Goal: Navigation & Orientation: Find specific page/section

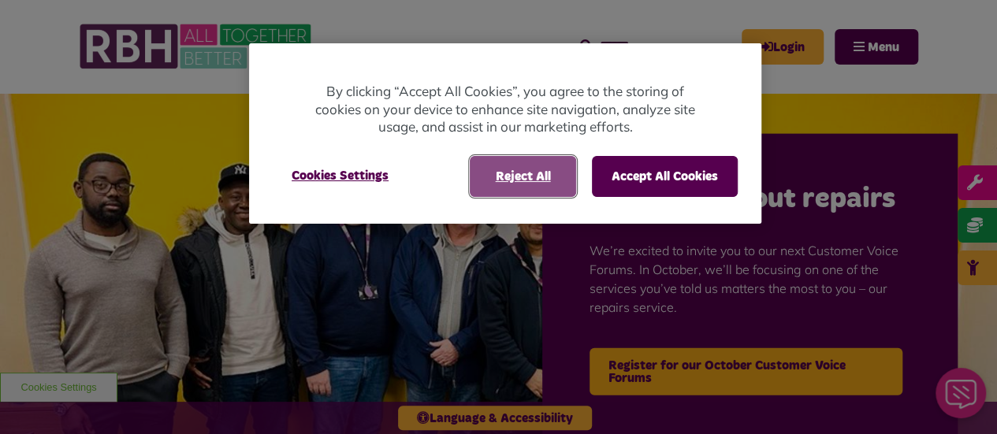
click at [534, 165] on button "Reject All" at bounding box center [523, 176] width 106 height 41
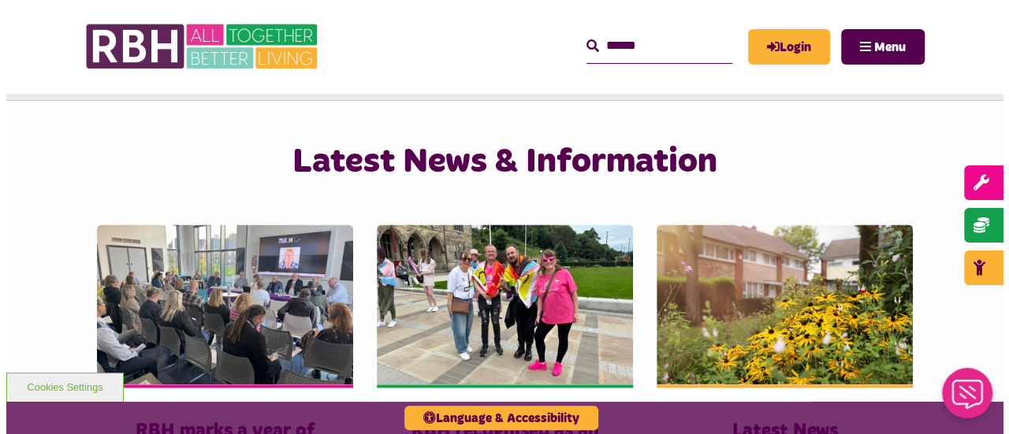
scroll to position [1025, 0]
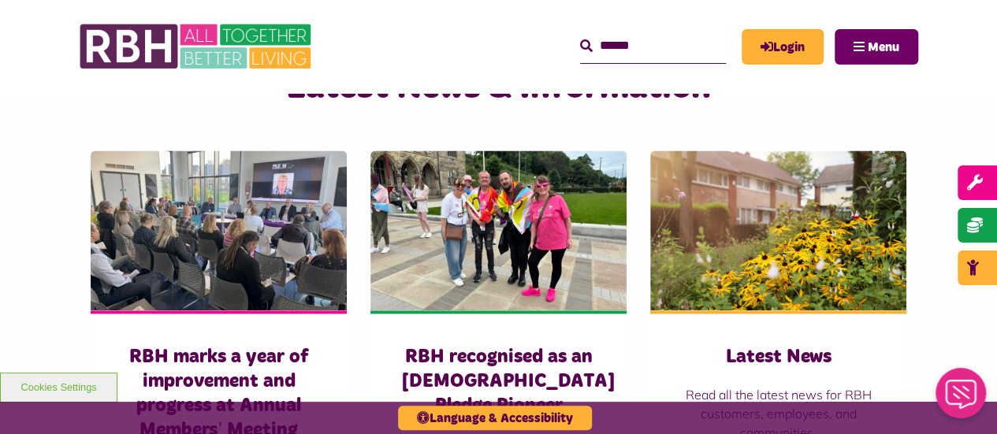
click at [915, 42] on button "Menu" at bounding box center [877, 46] width 84 height 35
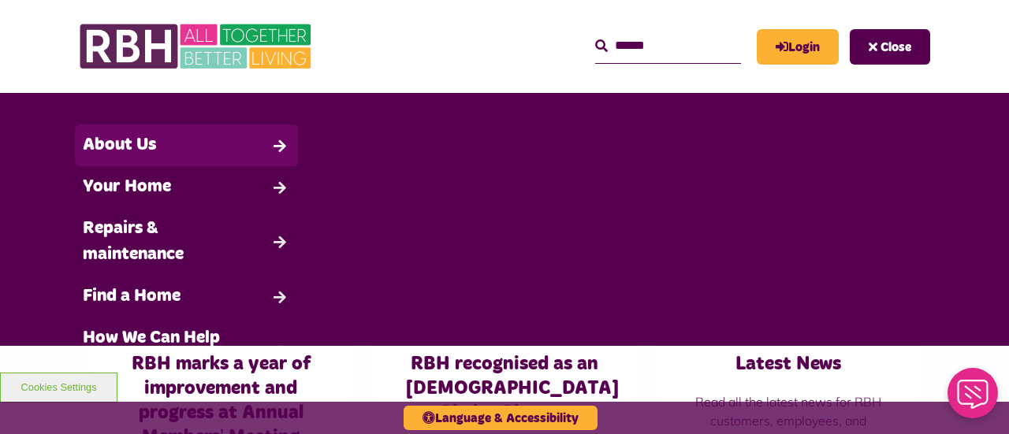
click at [181, 142] on link "About Us" at bounding box center [186, 146] width 223 height 42
click at [278, 142] on link "About Us" at bounding box center [186, 146] width 223 height 42
click at [182, 146] on link "About Us" at bounding box center [186, 146] width 223 height 42
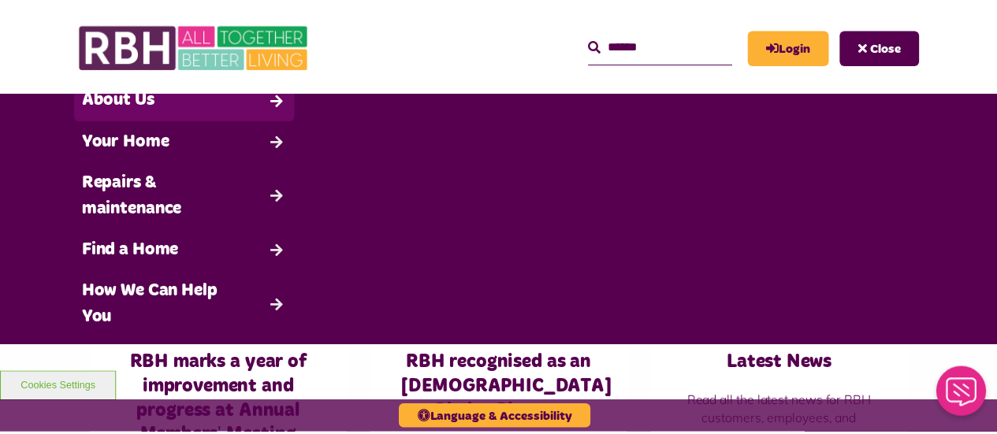
scroll to position [0, 0]
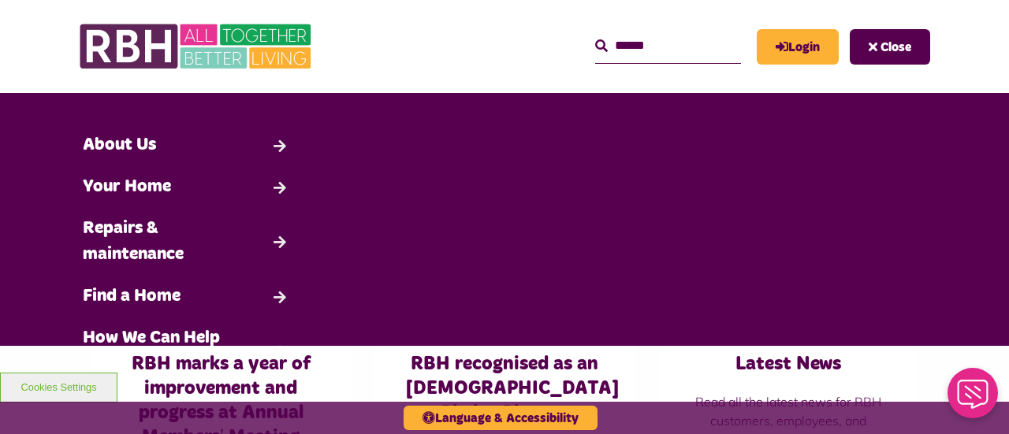
click at [317, 132] on li "About Us Back About Us Governance" at bounding box center [187, 146] width 318 height 42
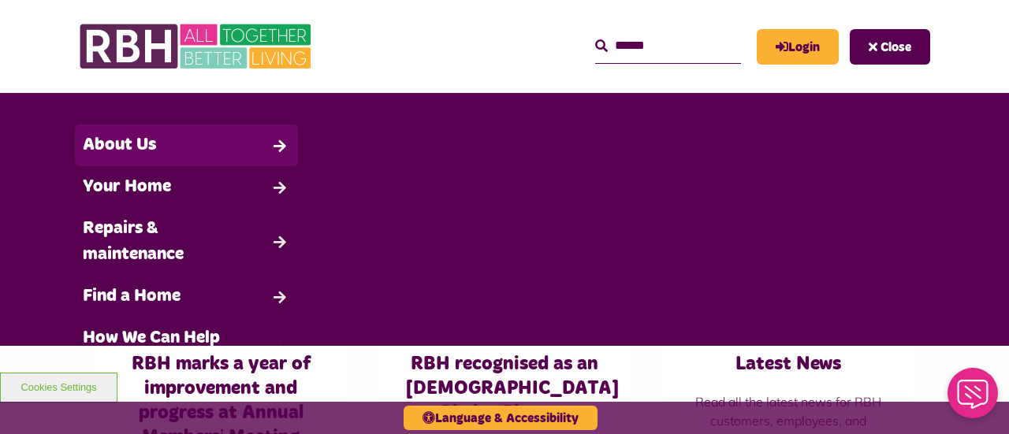
click at [275, 140] on link "About Us" at bounding box center [186, 146] width 223 height 42
click at [277, 148] on link "About Us" at bounding box center [186, 146] width 223 height 42
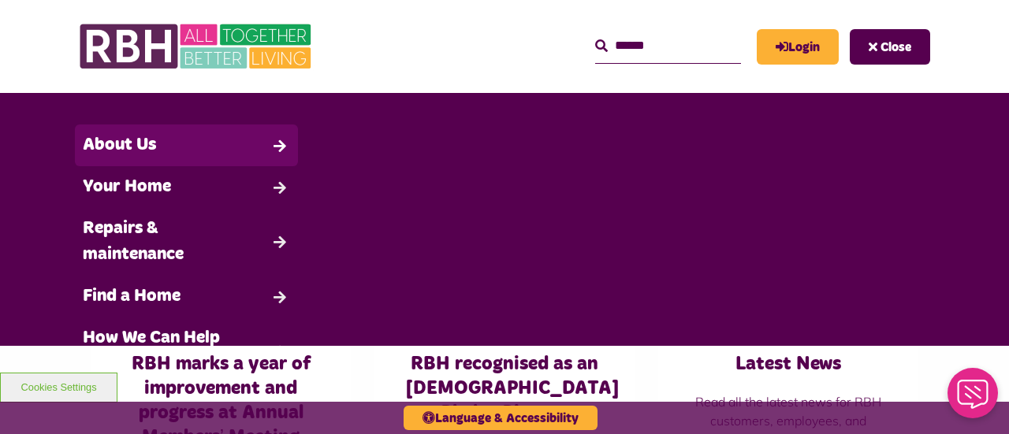
click at [277, 148] on link "About Us" at bounding box center [186, 146] width 223 height 42
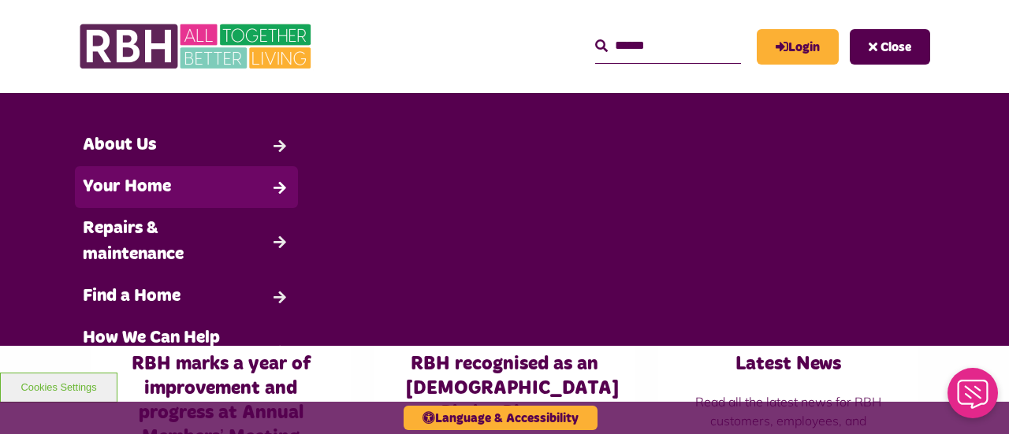
click at [117, 196] on link "Your Home" at bounding box center [186, 187] width 223 height 42
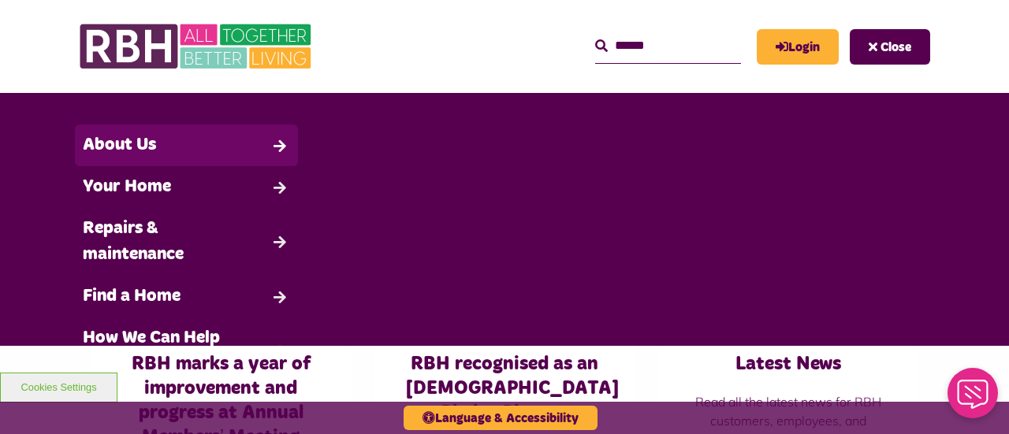
click at [188, 158] on link "About Us" at bounding box center [186, 146] width 223 height 42
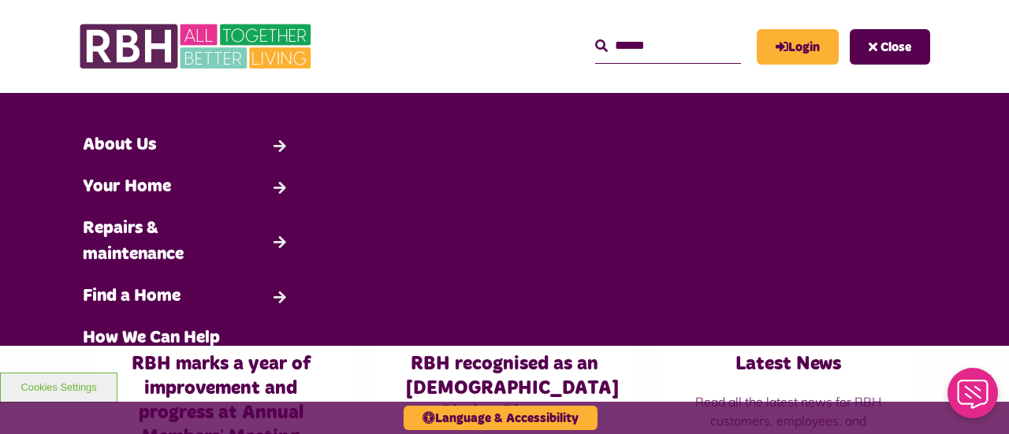
click at [931, 59] on header "MyRBH About Us Contact Us Search" at bounding box center [504, 46] width 1009 height 93
click at [887, 52] on span "Close" at bounding box center [895, 47] width 31 height 13
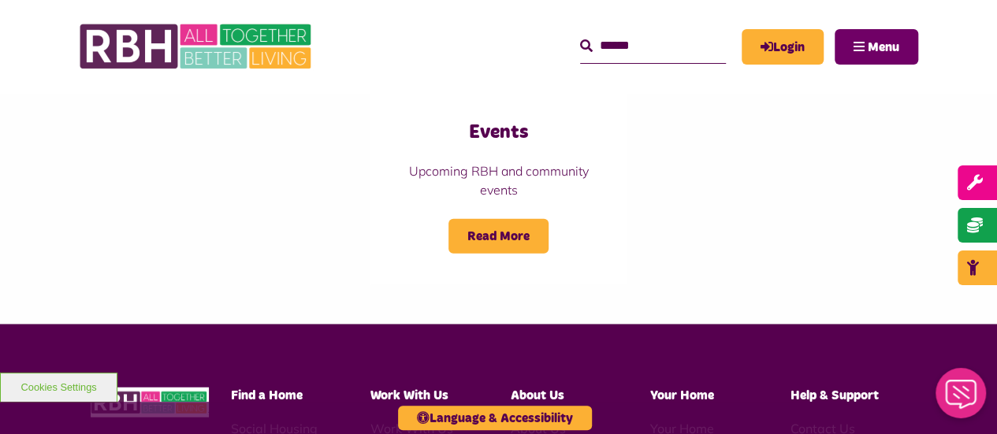
scroll to position [1813, 0]
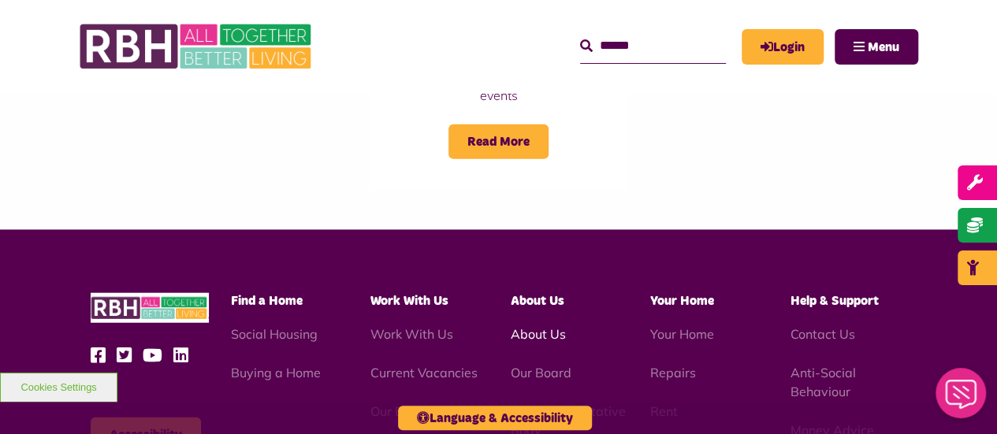
click at [555, 326] on link "About Us" at bounding box center [538, 334] width 55 height 16
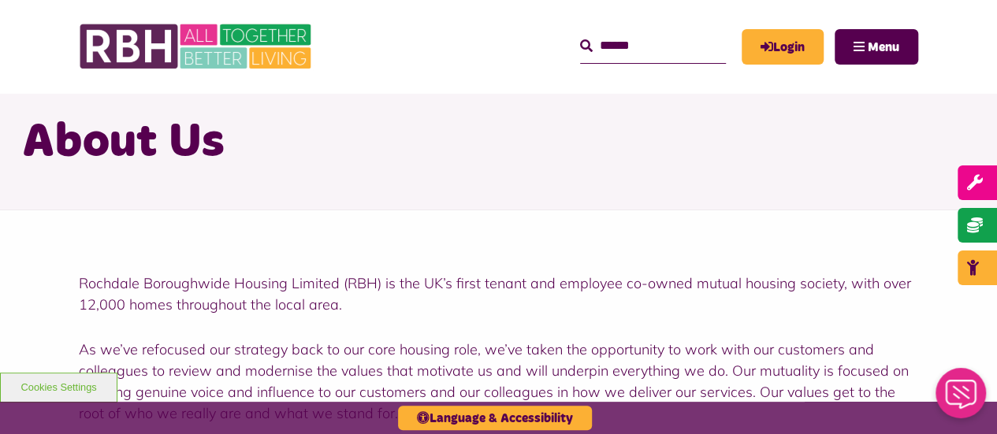
scroll to position [79, 0]
